Goal: Information Seeking & Learning: Learn about a topic

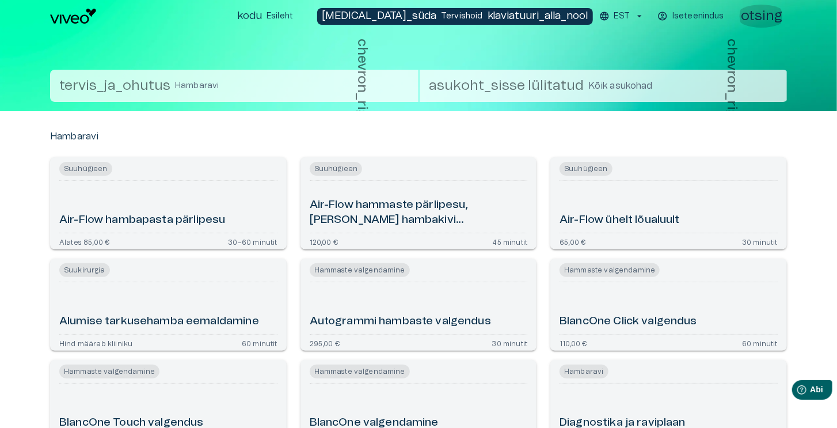
click at [761, 13] on font "otsing" at bounding box center [761, 16] width 41 height 14
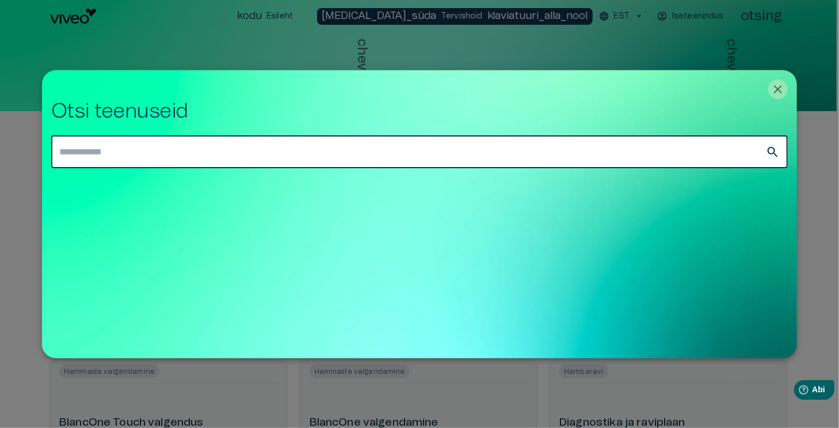
click at [332, 146] on input "text" at bounding box center [408, 152] width 715 height 32
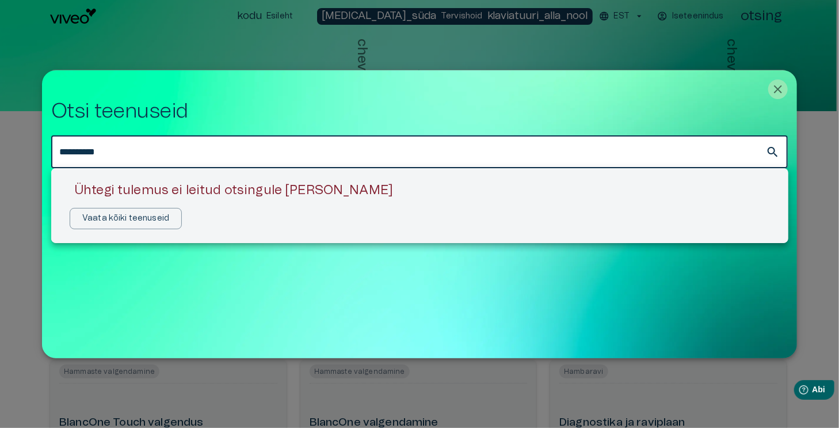
type input "**********"
